Goal: Task Accomplishment & Management: Manage account settings

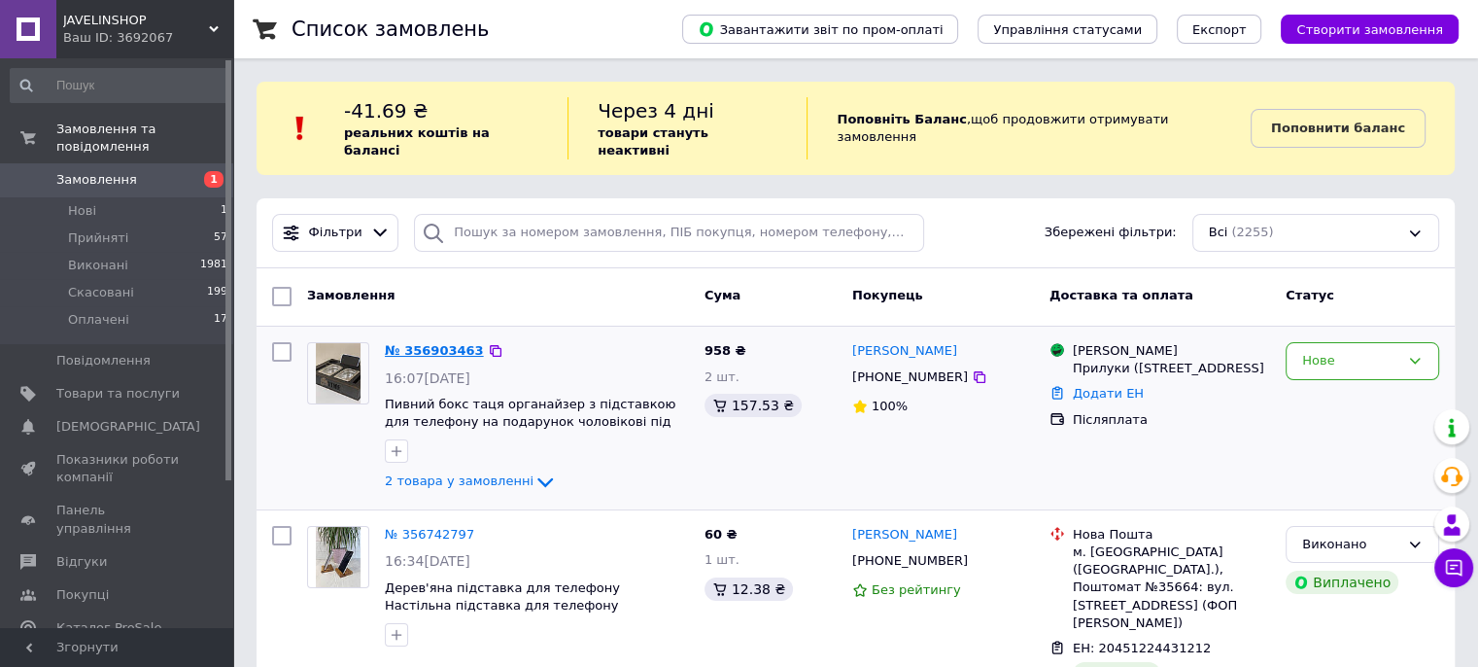
click at [431, 343] on link "№ 356903463" at bounding box center [434, 350] width 99 height 15
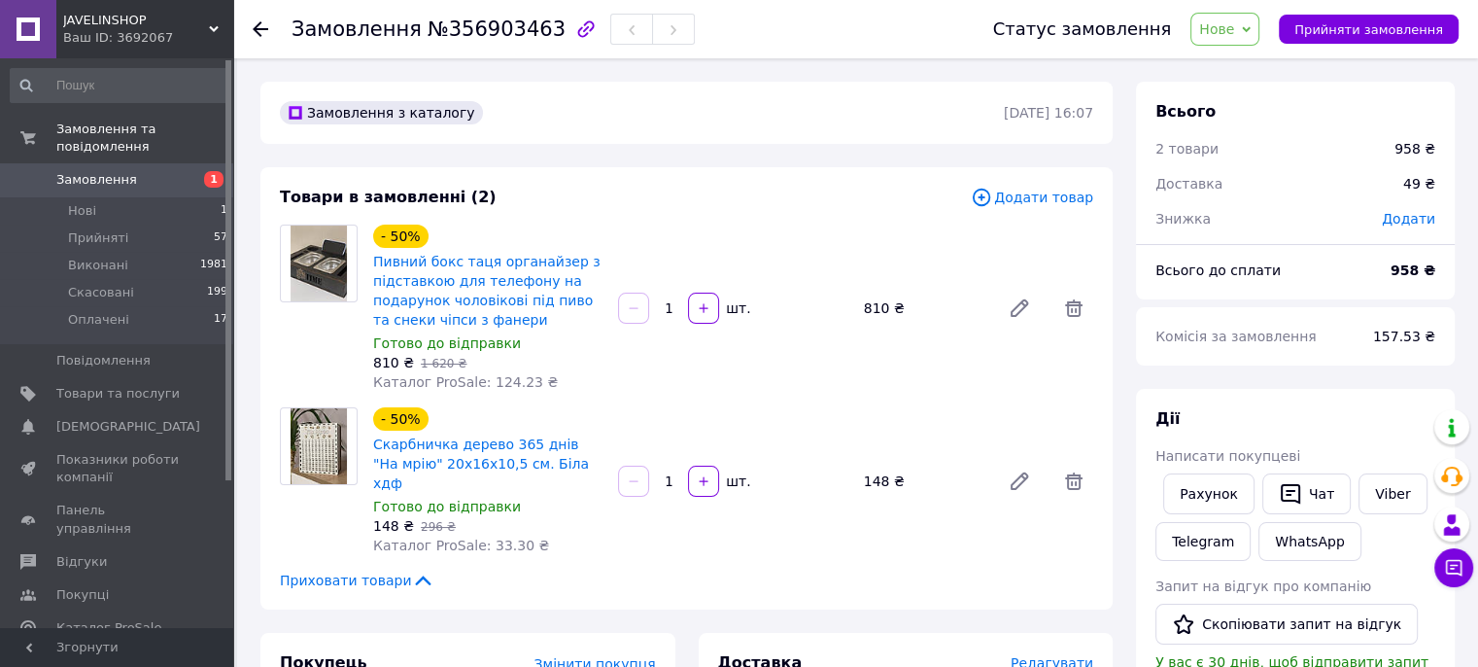
click at [256, 28] on use at bounding box center [261, 29] width 16 height 16
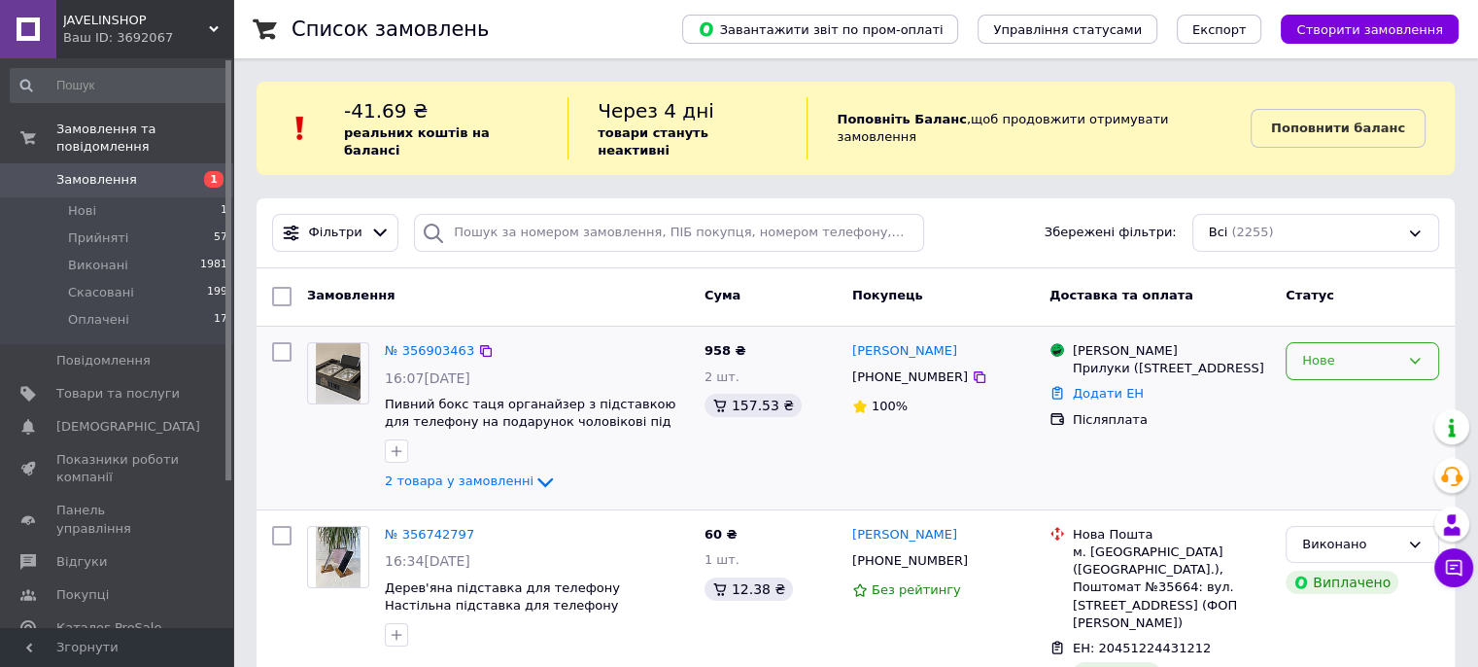
click at [1337, 351] on div "Нове" at bounding box center [1350, 361] width 97 height 20
click at [1329, 384] on li "Прийнято" at bounding box center [1363, 402] width 152 height 36
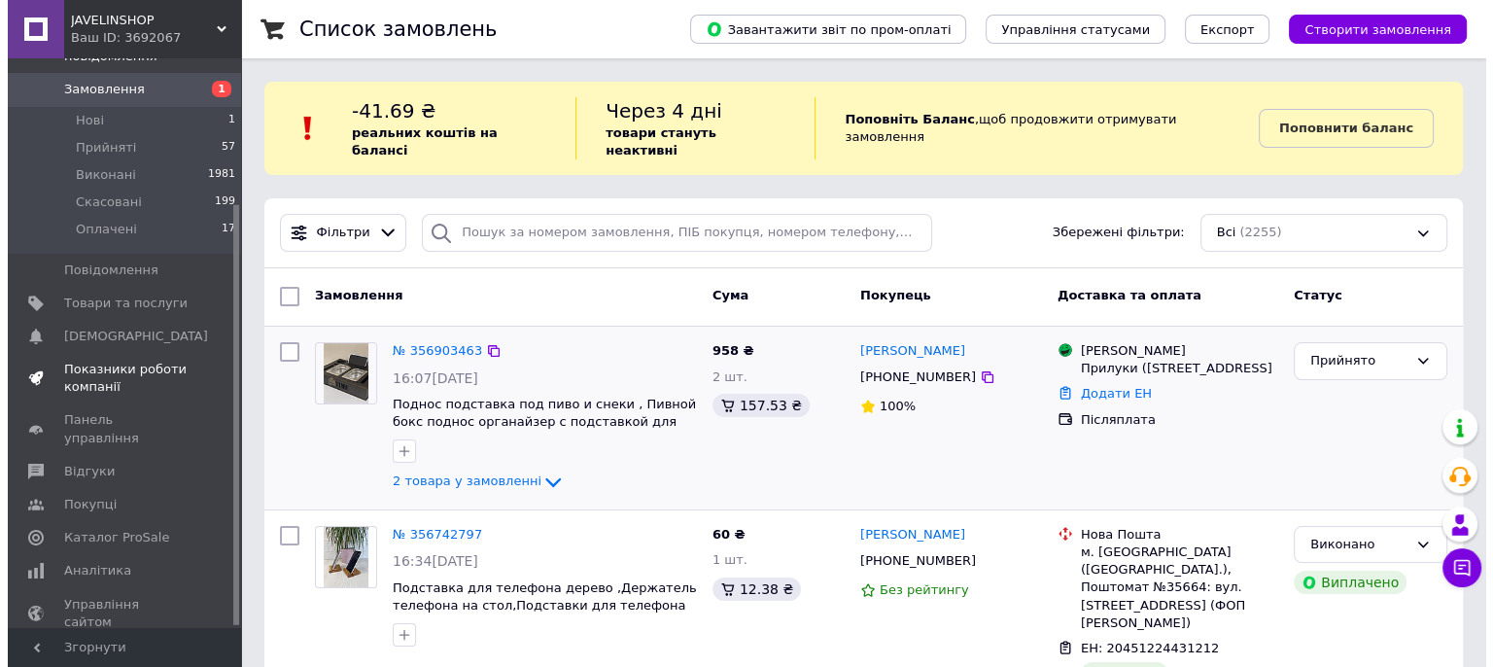
scroll to position [198, 0]
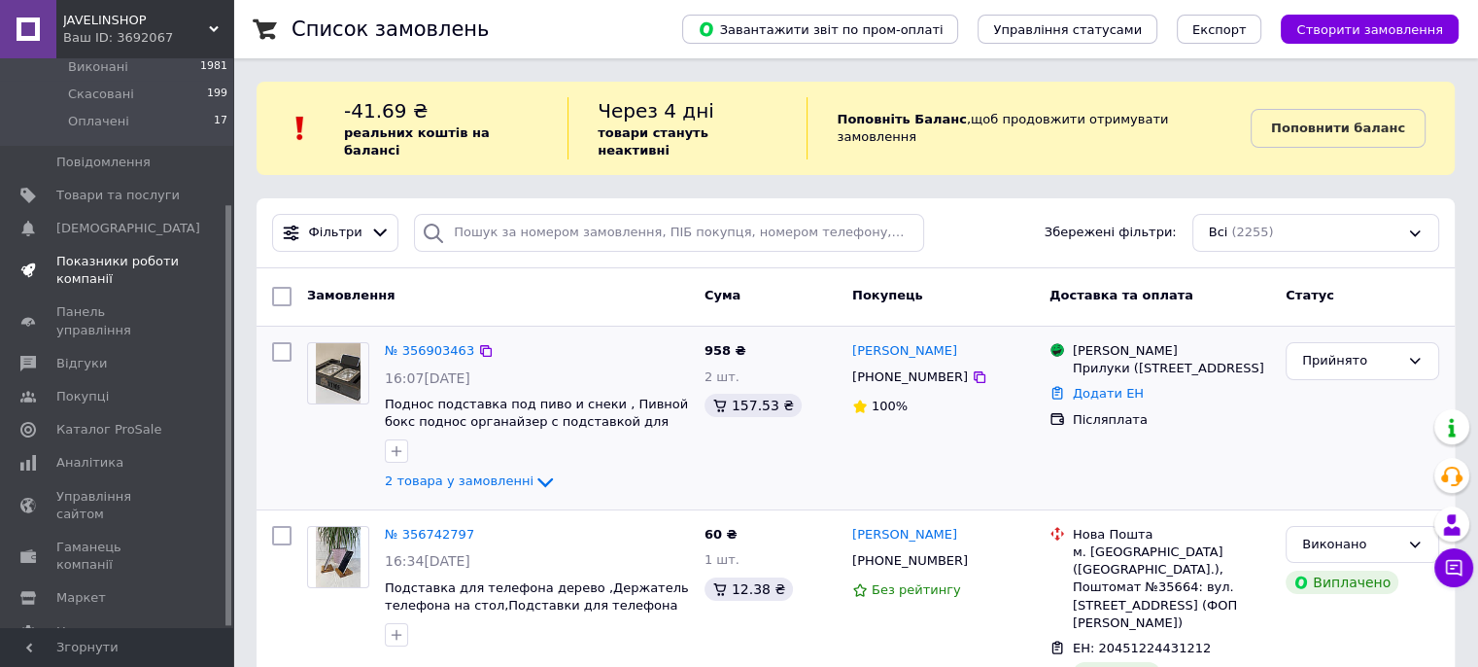
click at [101, 253] on span "Показники роботи компанії" at bounding box center [117, 270] width 123 height 35
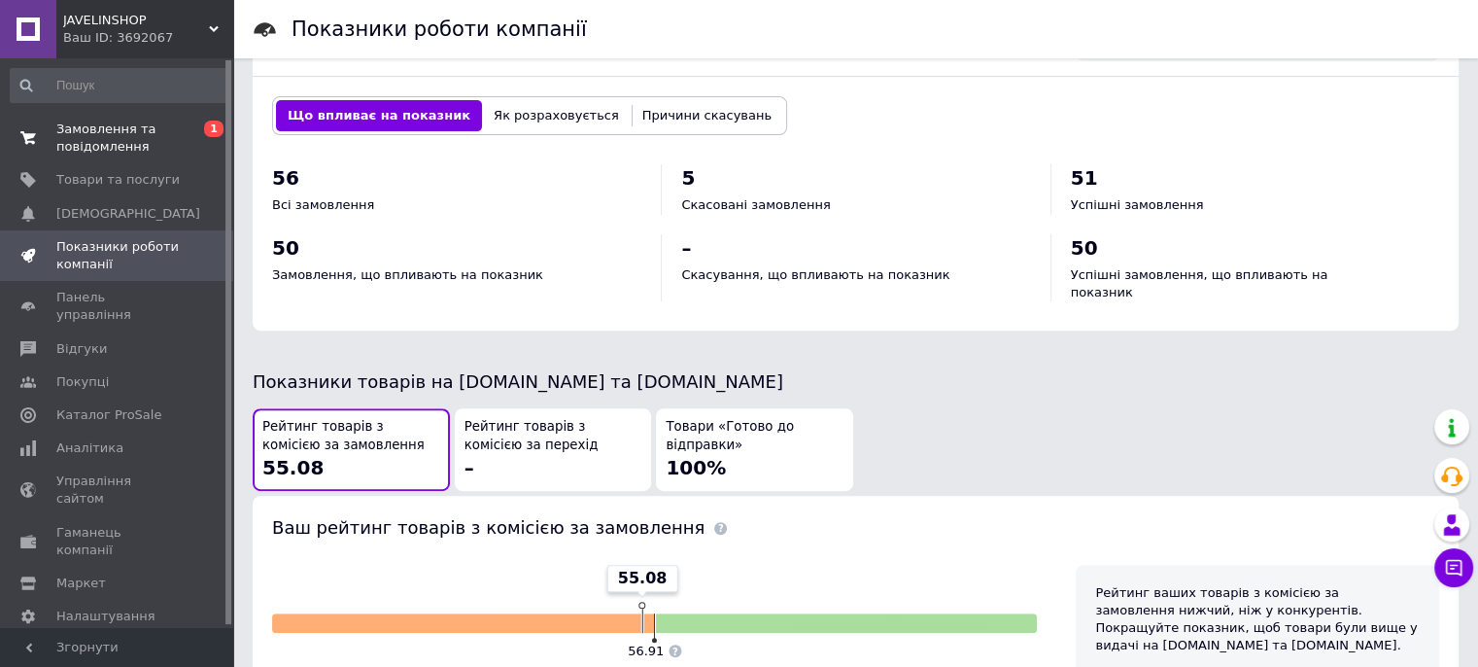
click at [87, 133] on span "Замовлення та повідомлення" at bounding box center [117, 137] width 123 height 35
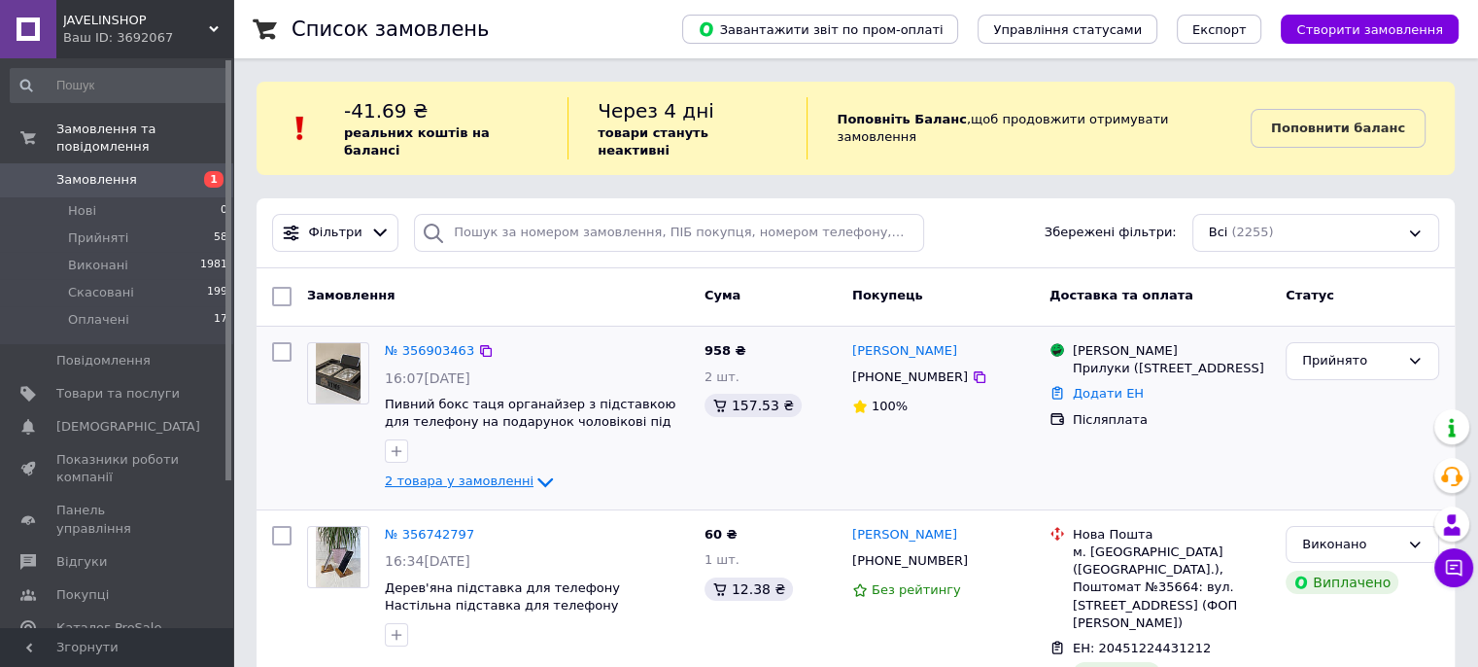
click at [533, 470] on icon at bounding box center [544, 481] width 23 height 23
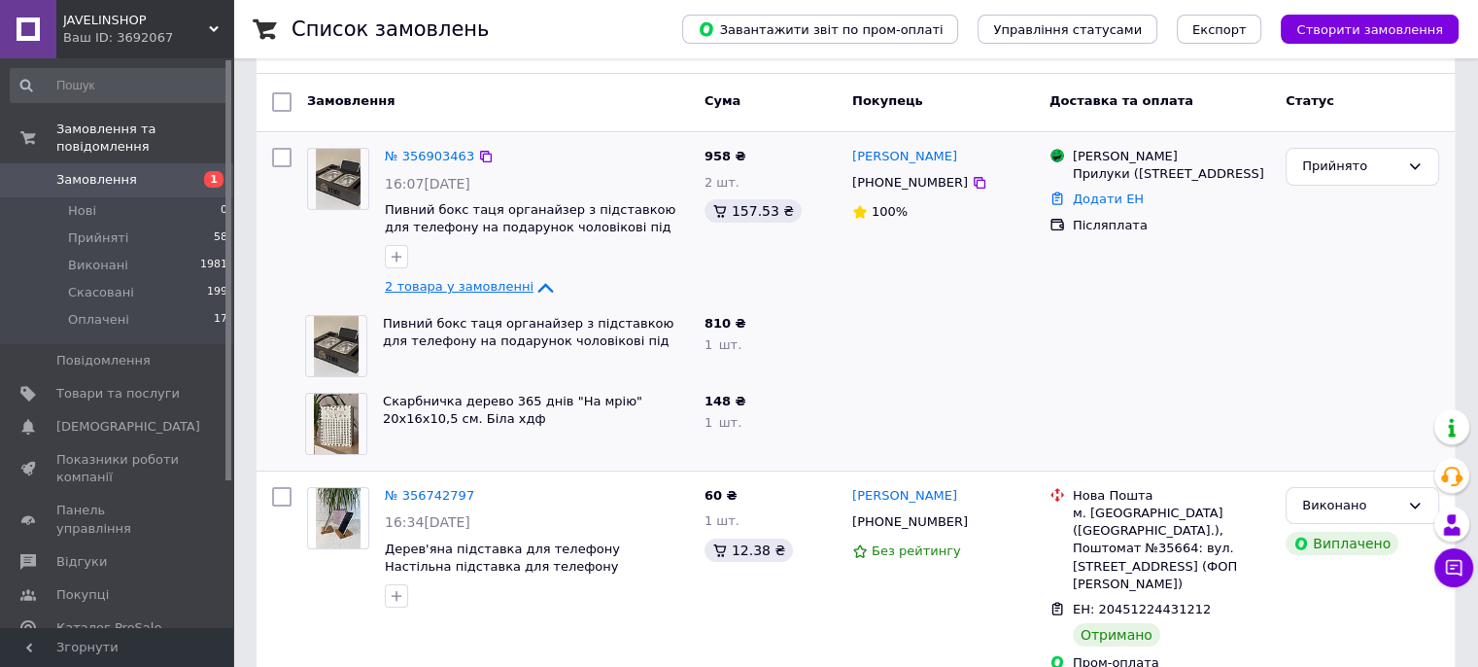
scroll to position [97, 0]
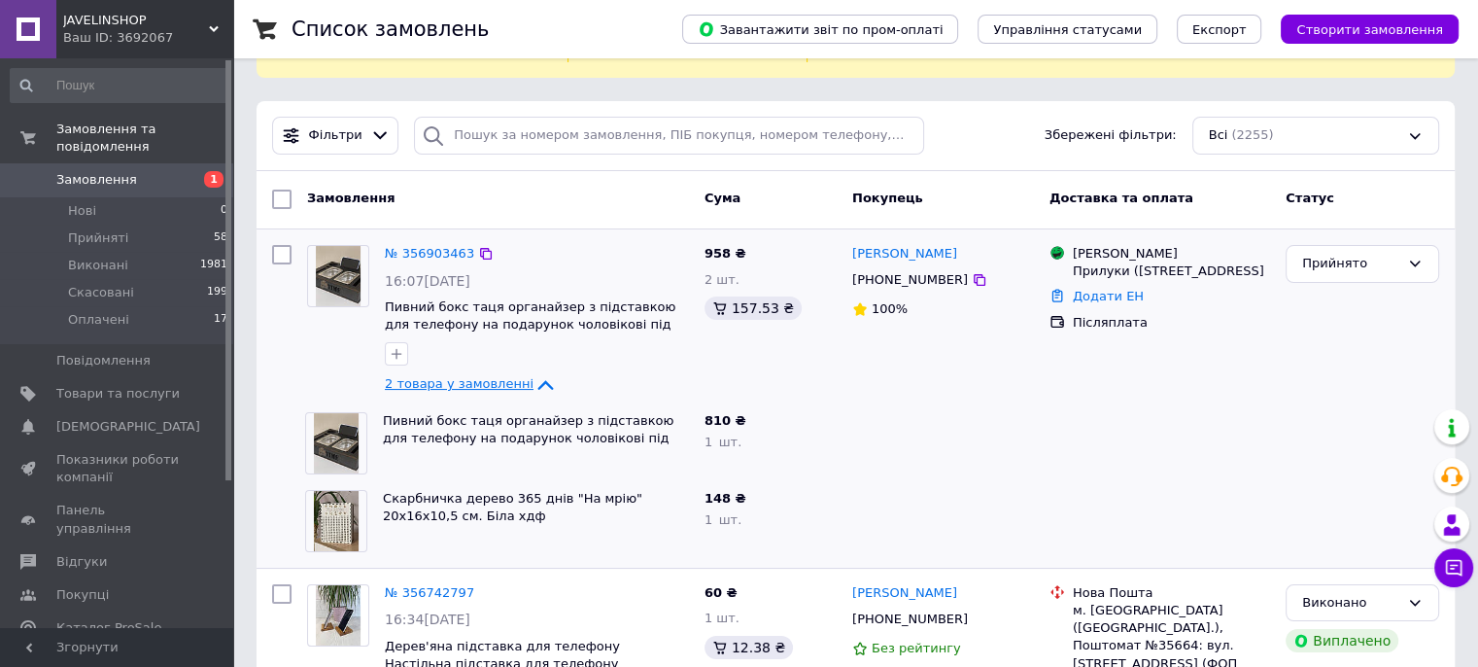
click at [533, 373] on icon at bounding box center [544, 384] width 23 height 23
